Goal: Obtain resource: Download file/media

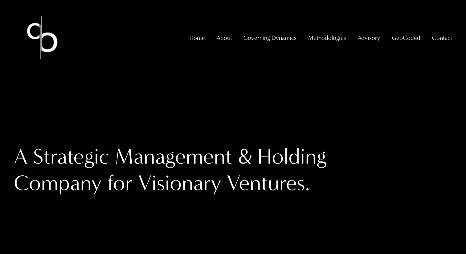
click at [0, 0] on span "GeoCoded Special Reports" at bounding box center [0, 0] width 0 height 0
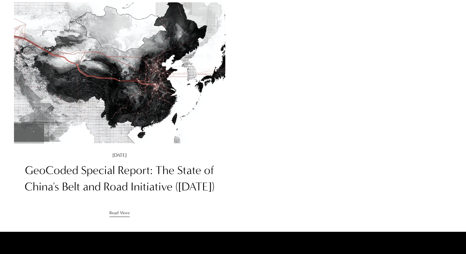
scroll to position [105, 0]
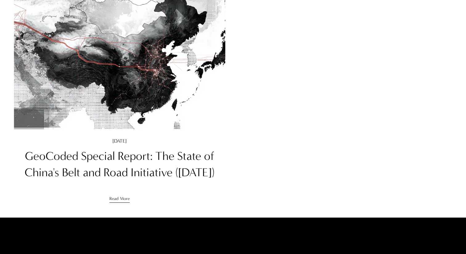
click at [124, 202] on link "Read More" at bounding box center [119, 196] width 20 height 13
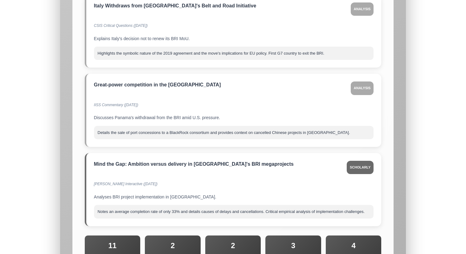
scroll to position [6360, 0]
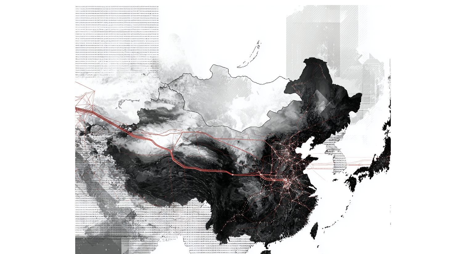
scroll to position [0, 0]
